Goal: Task Accomplishment & Management: Manage account settings

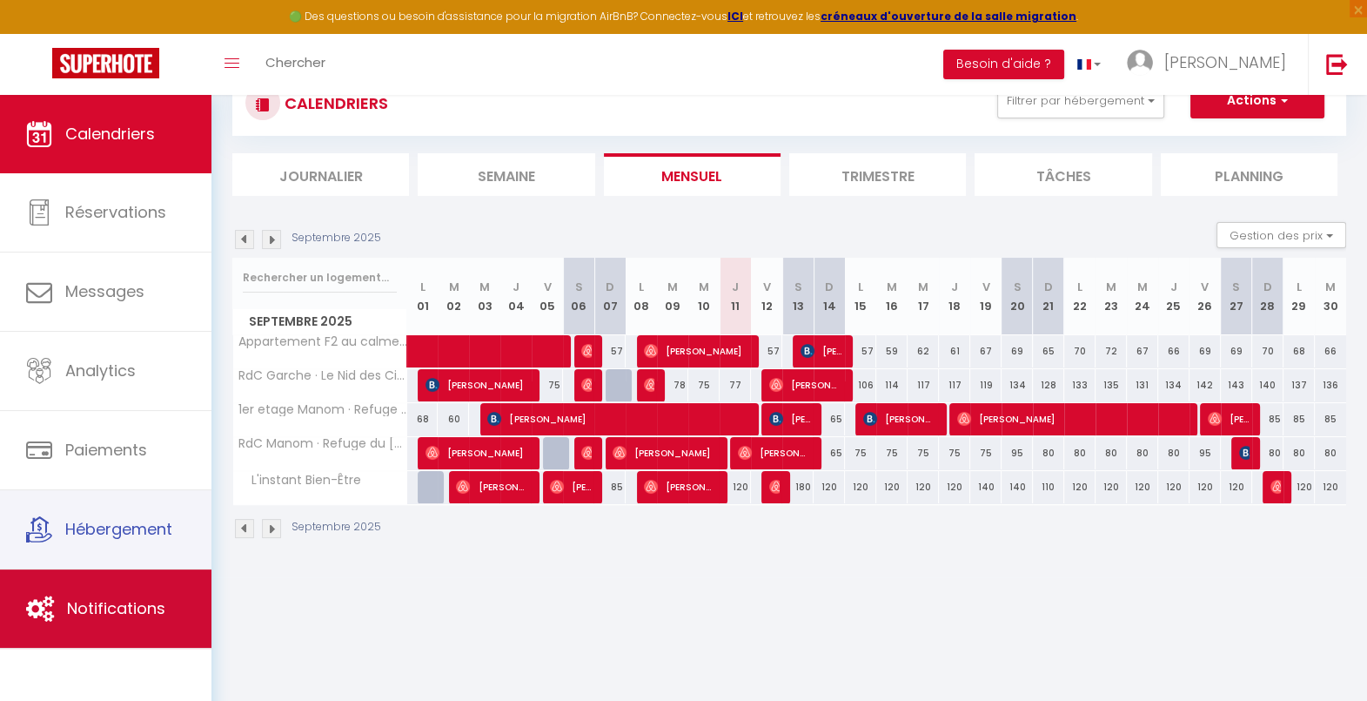
scroll to position [95, 0]
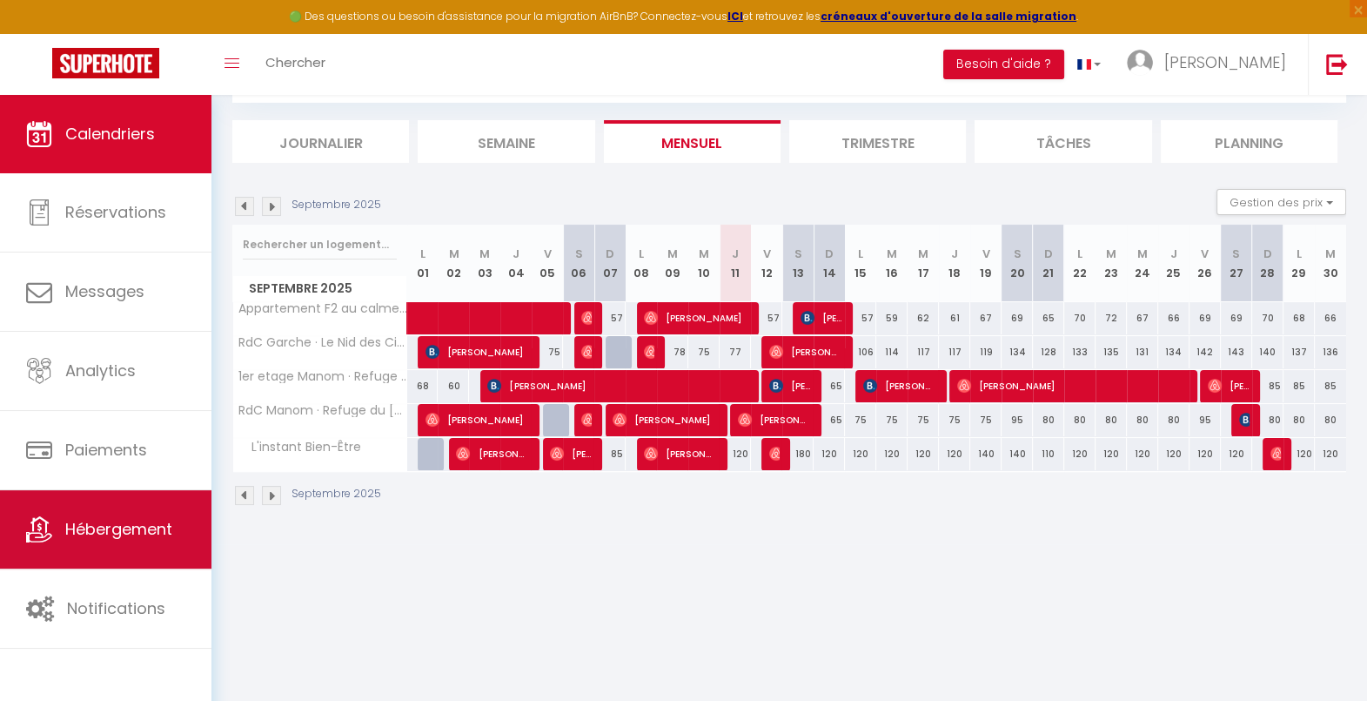
click at [111, 529] on span "Hébergement" at bounding box center [118, 529] width 107 height 22
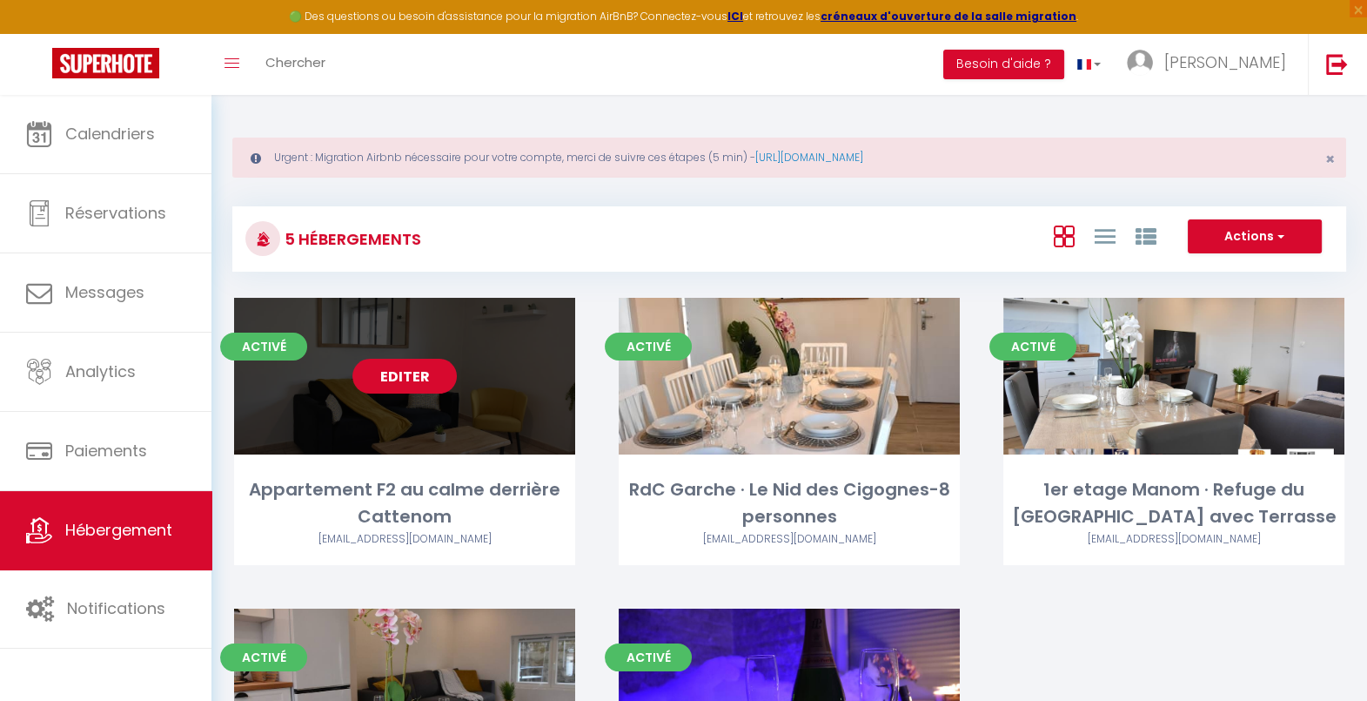
click at [426, 366] on link "Editer" at bounding box center [404, 376] width 104 height 35
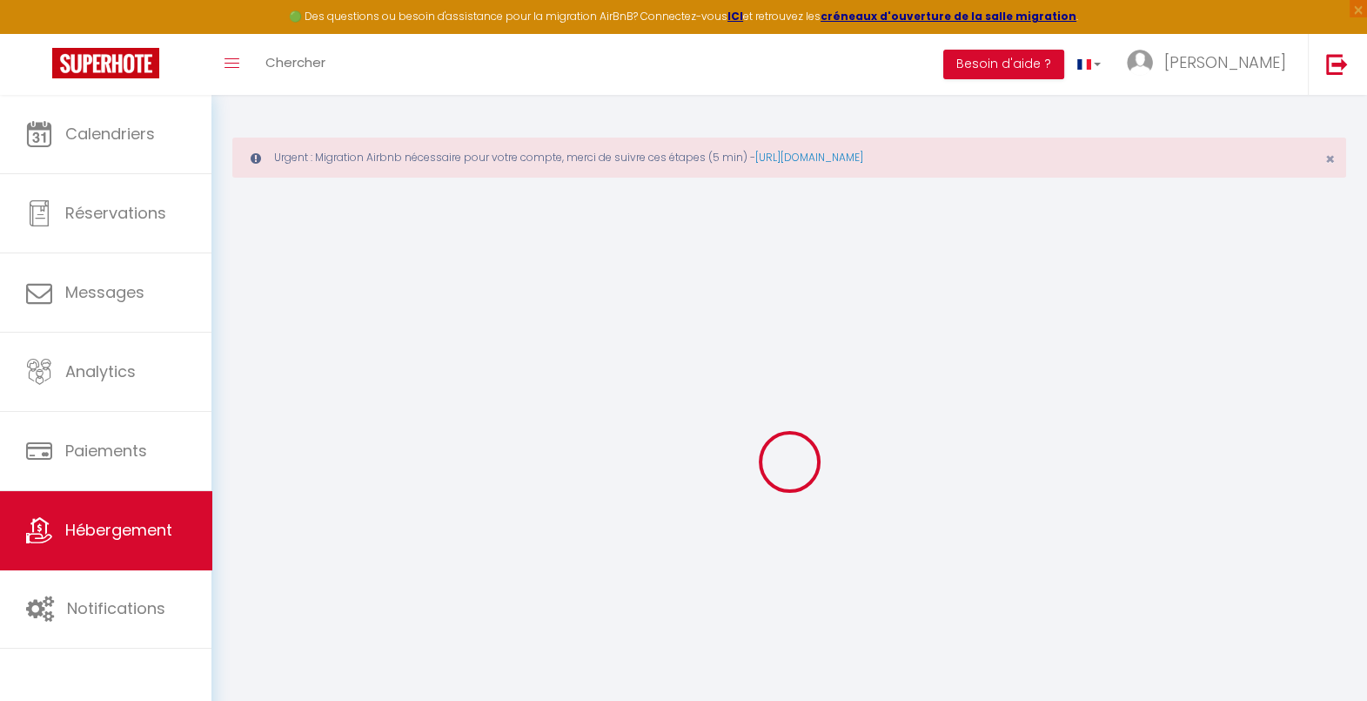
select select "17:00"
select select
select select "10:00"
select select "30"
select select "120"
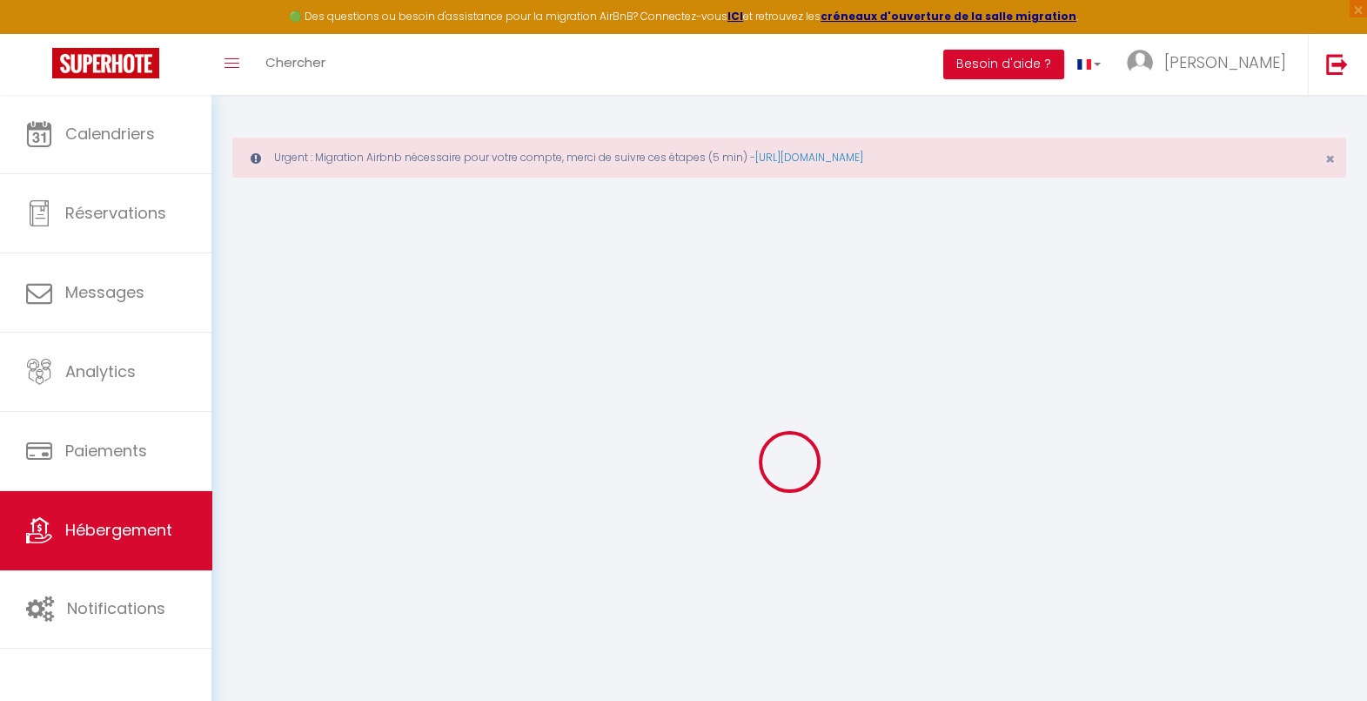
select select
checkbox input "false"
checkbox input "true"
checkbox input "false"
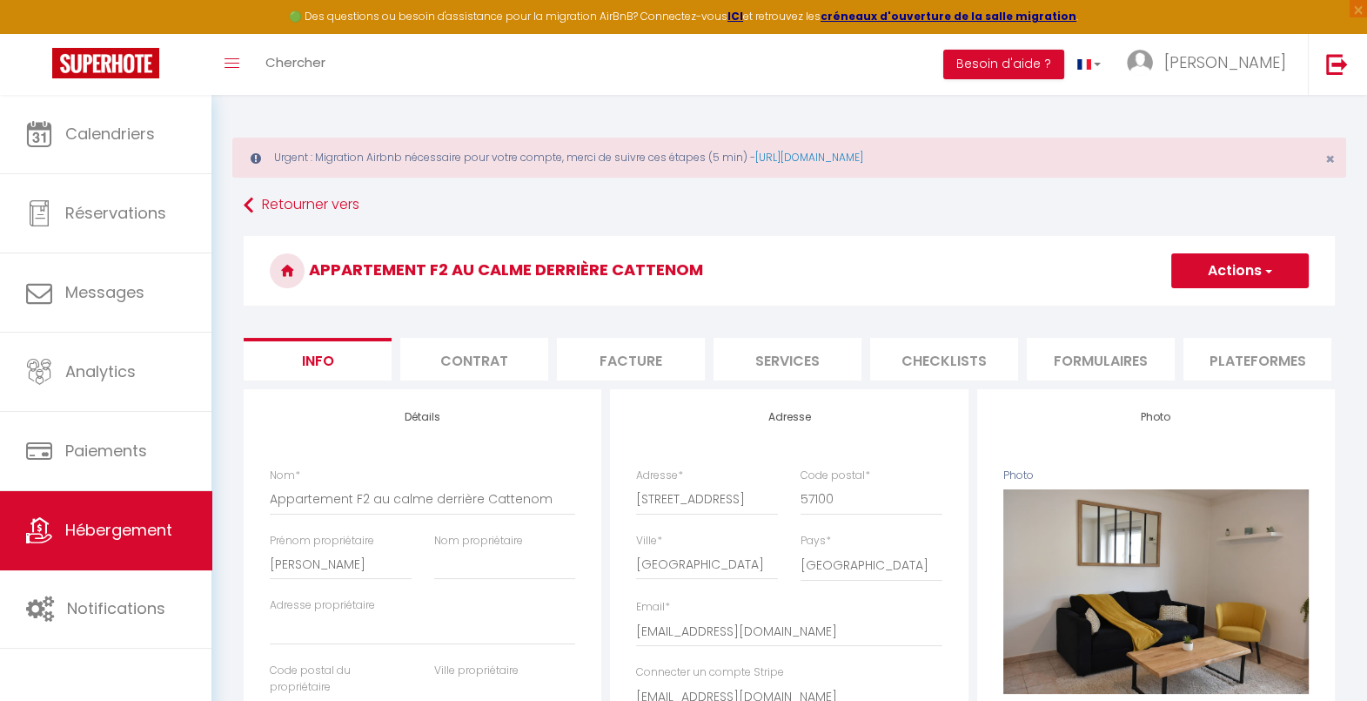
click at [498, 372] on li "Contrat" at bounding box center [474, 359] width 148 height 43
